Goal: Book appointment/travel/reservation

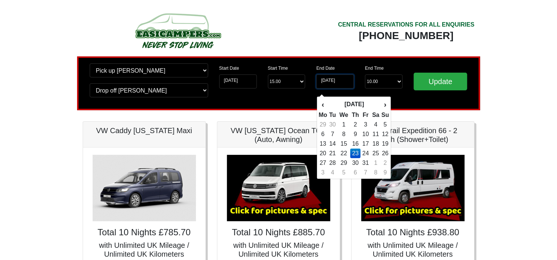
click at [341, 81] on input "[DATE]" at bounding box center [335, 82] width 38 height 14
click at [355, 143] on td "16" at bounding box center [355, 144] width 11 height 10
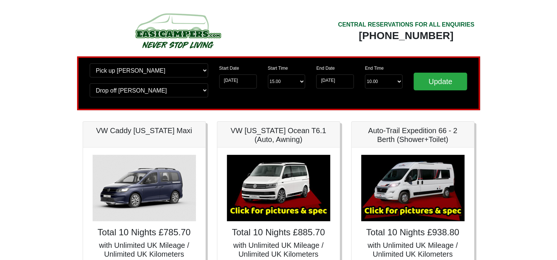
type input "[DATE]"
click at [447, 83] on input "Update" at bounding box center [441, 82] width 54 height 18
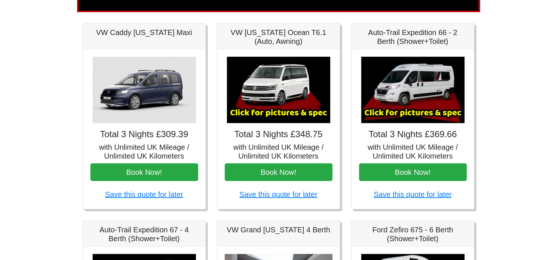
scroll to position [111, 0]
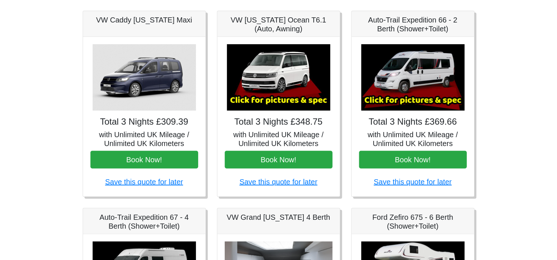
click at [27, 184] on body "CENTRAL RESERVATIONS FOR ALL ENQUIRIES 00 44 ( 0 ) 1942 778899 Easicampers Book…" at bounding box center [278, 257] width 557 height 736
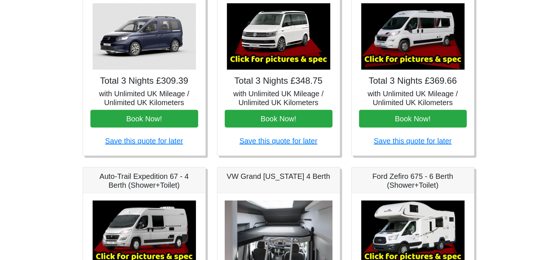
scroll to position [69, 0]
